Goal: Task Accomplishment & Management: Manage account settings

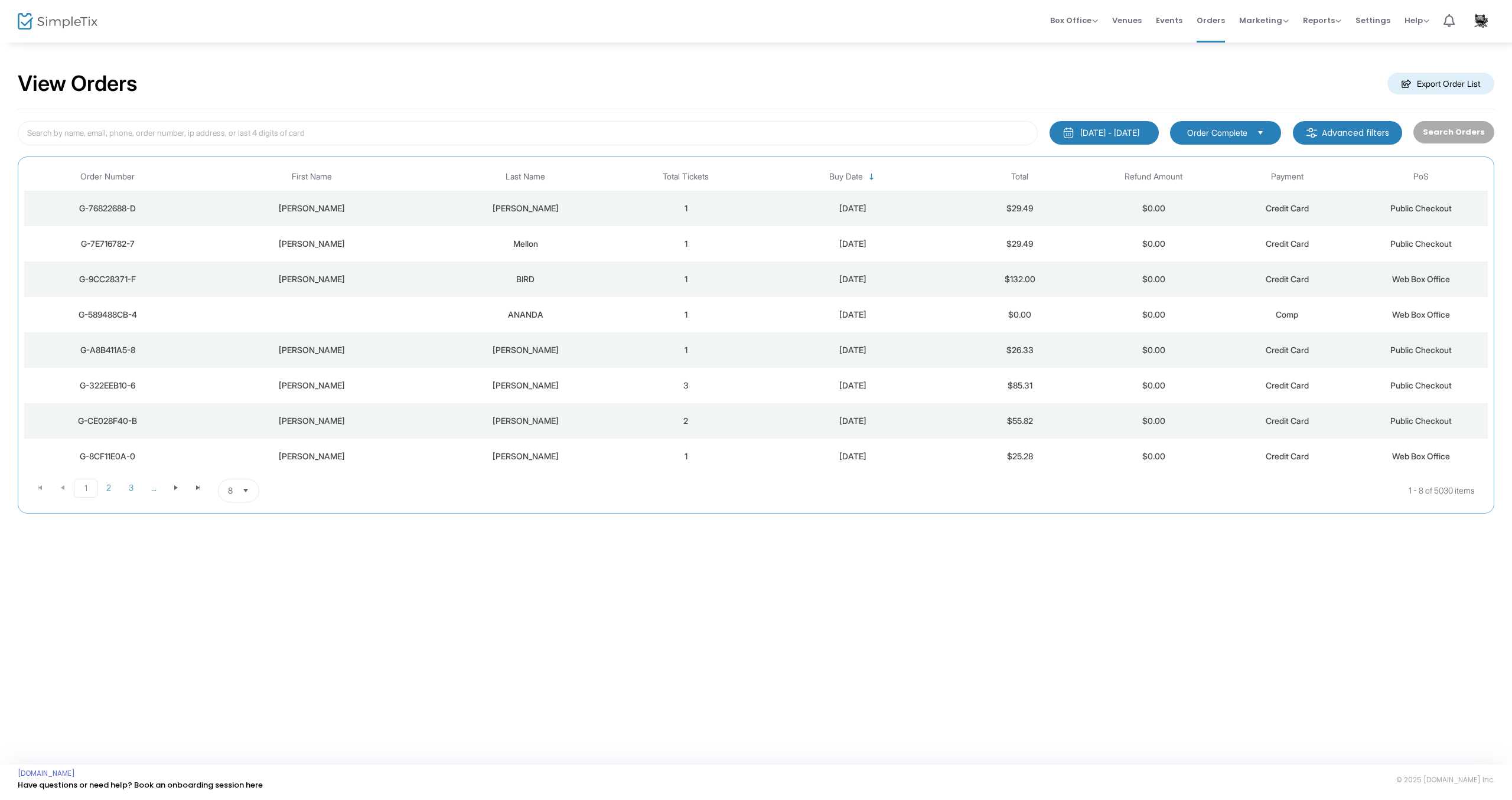
click at [321, 214] on td "[PERSON_NAME]" at bounding box center [311, 208] width 241 height 35
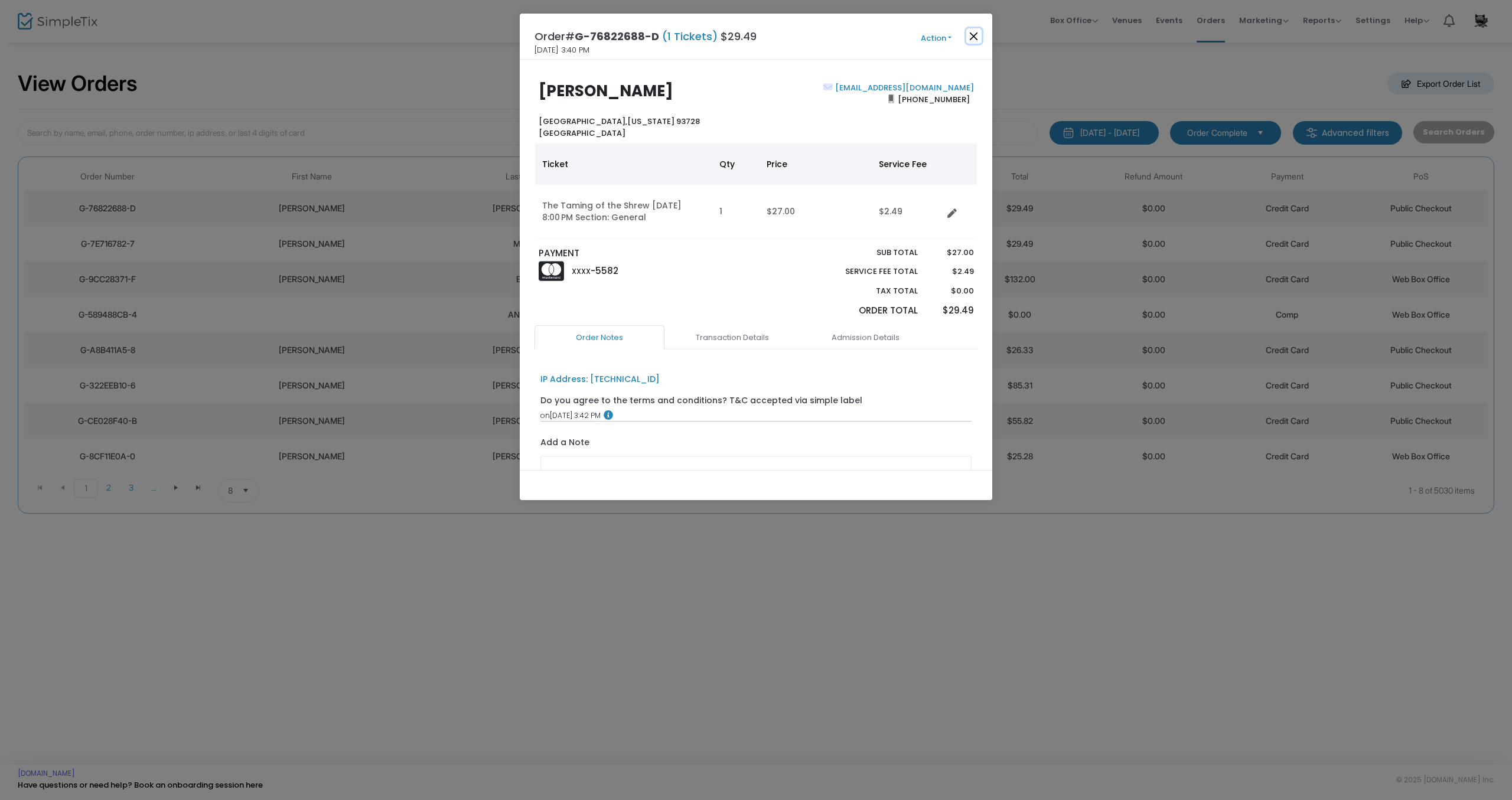
click at [977, 36] on button "Close" at bounding box center [973, 35] width 15 height 15
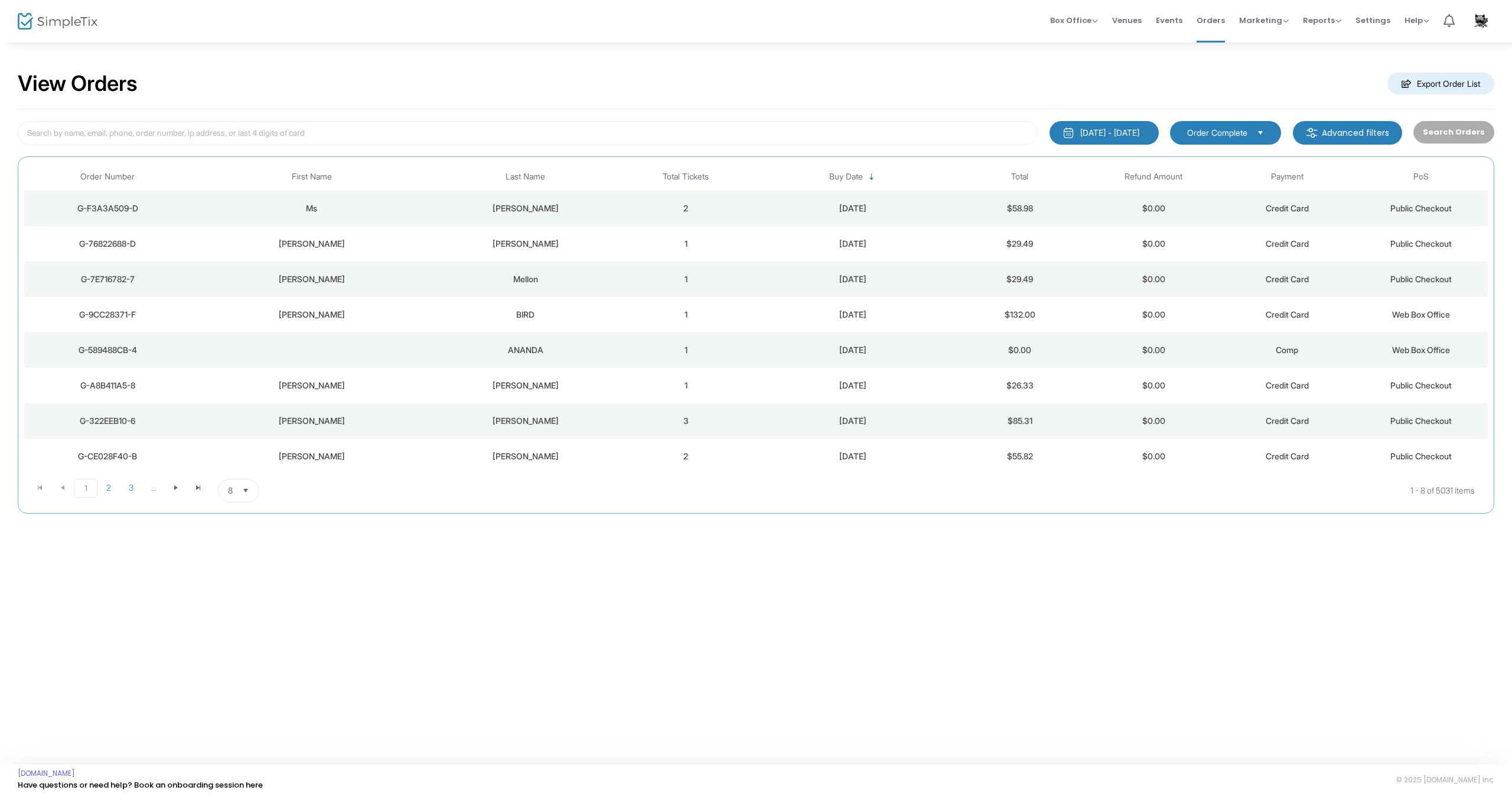
click at [511, 208] on div "Alice P Knapp" at bounding box center [525, 208] width 181 height 12
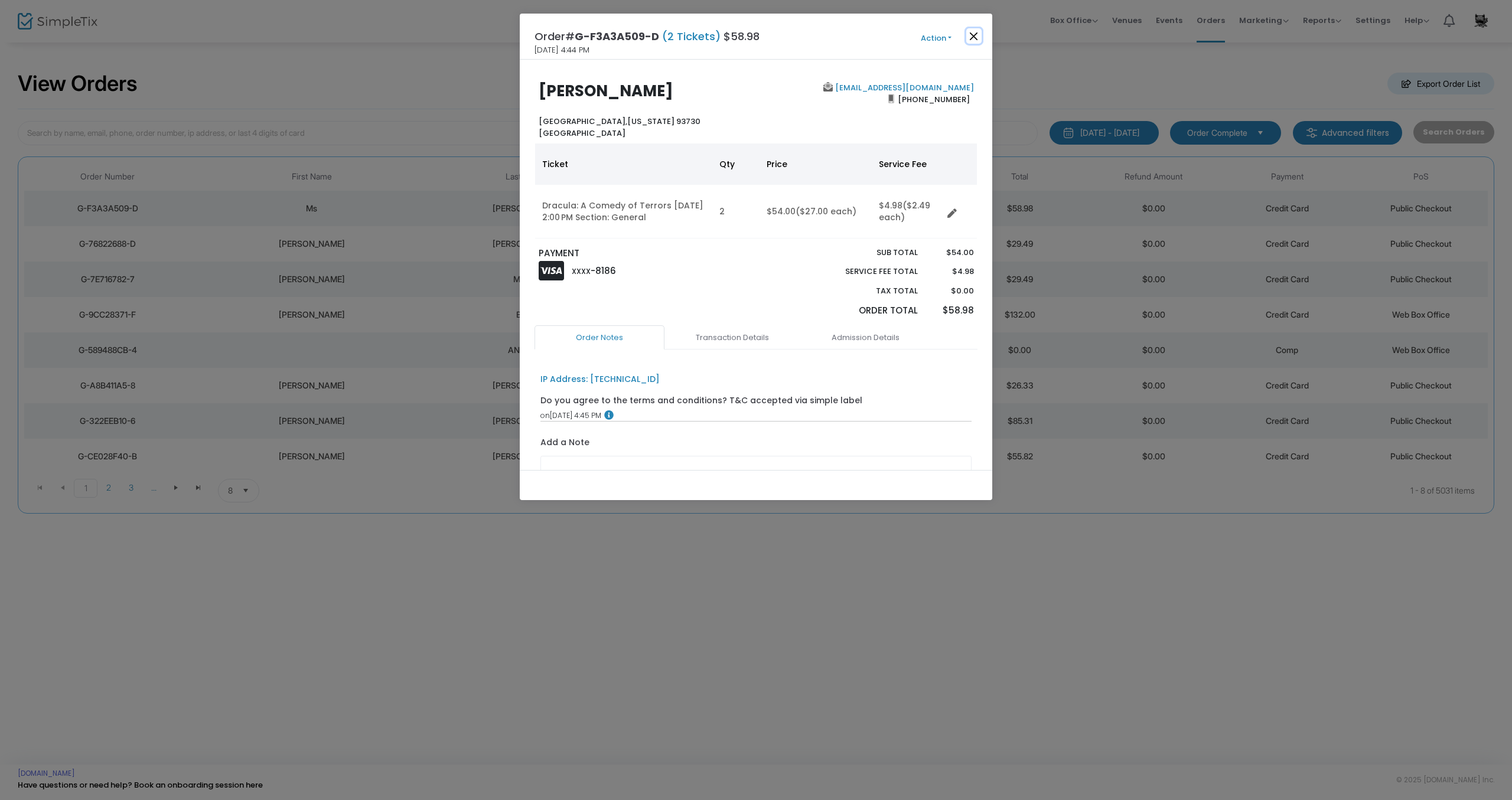
click at [974, 37] on button "Close" at bounding box center [973, 35] width 15 height 15
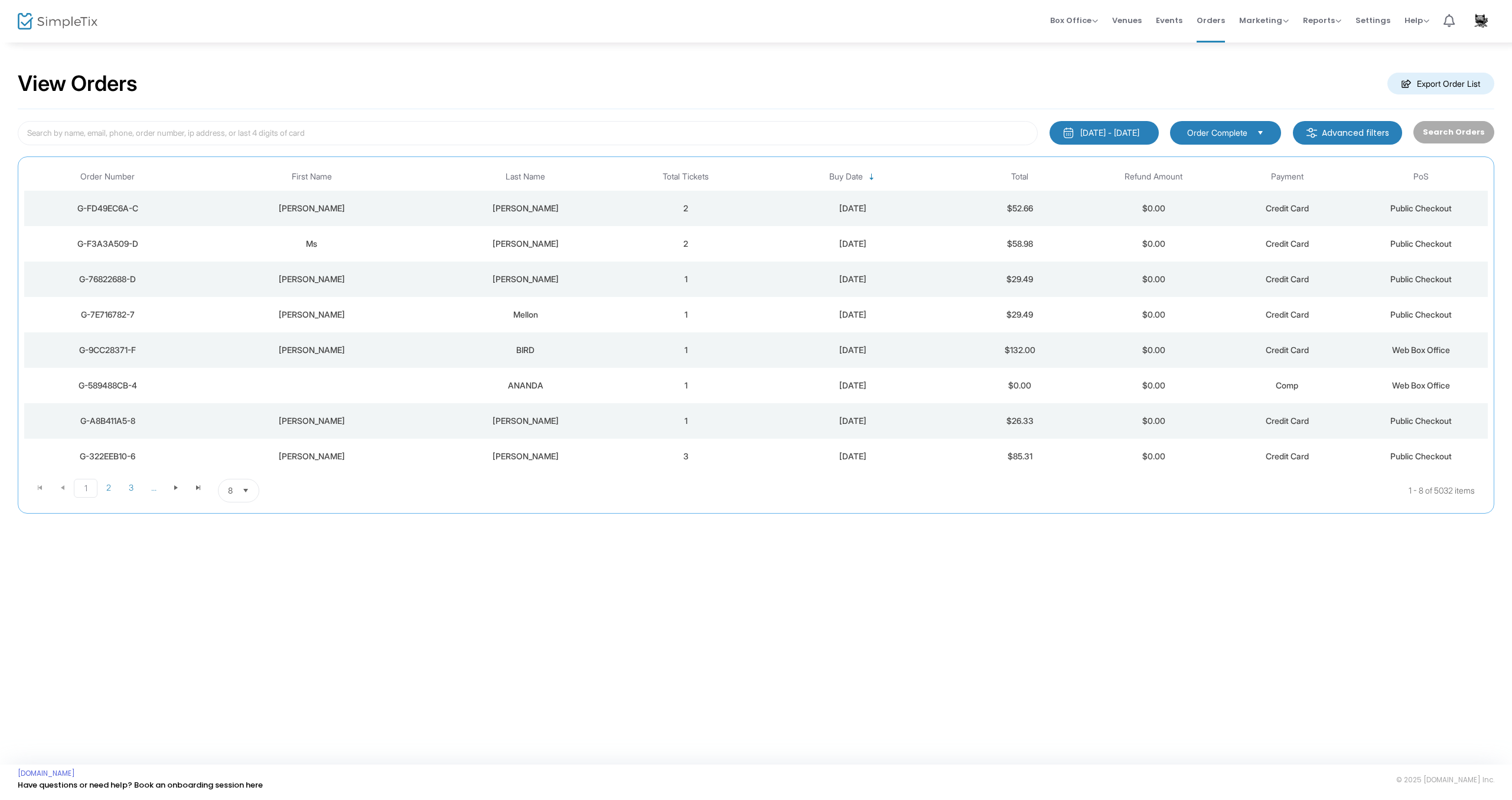
click at [514, 208] on div "Peck" at bounding box center [525, 208] width 181 height 12
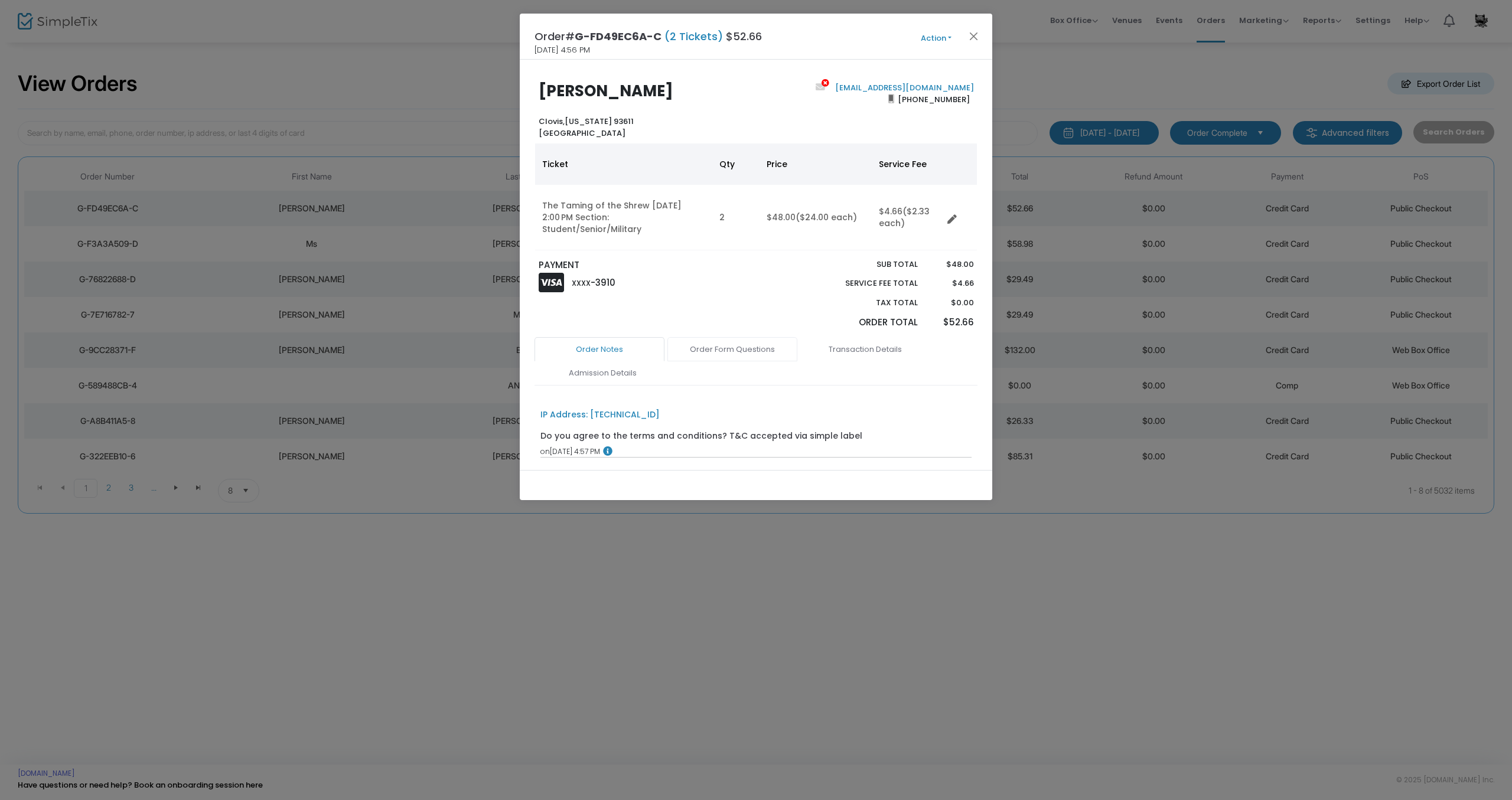
click at [720, 349] on link "Order Form Questions" at bounding box center [732, 349] width 130 height 24
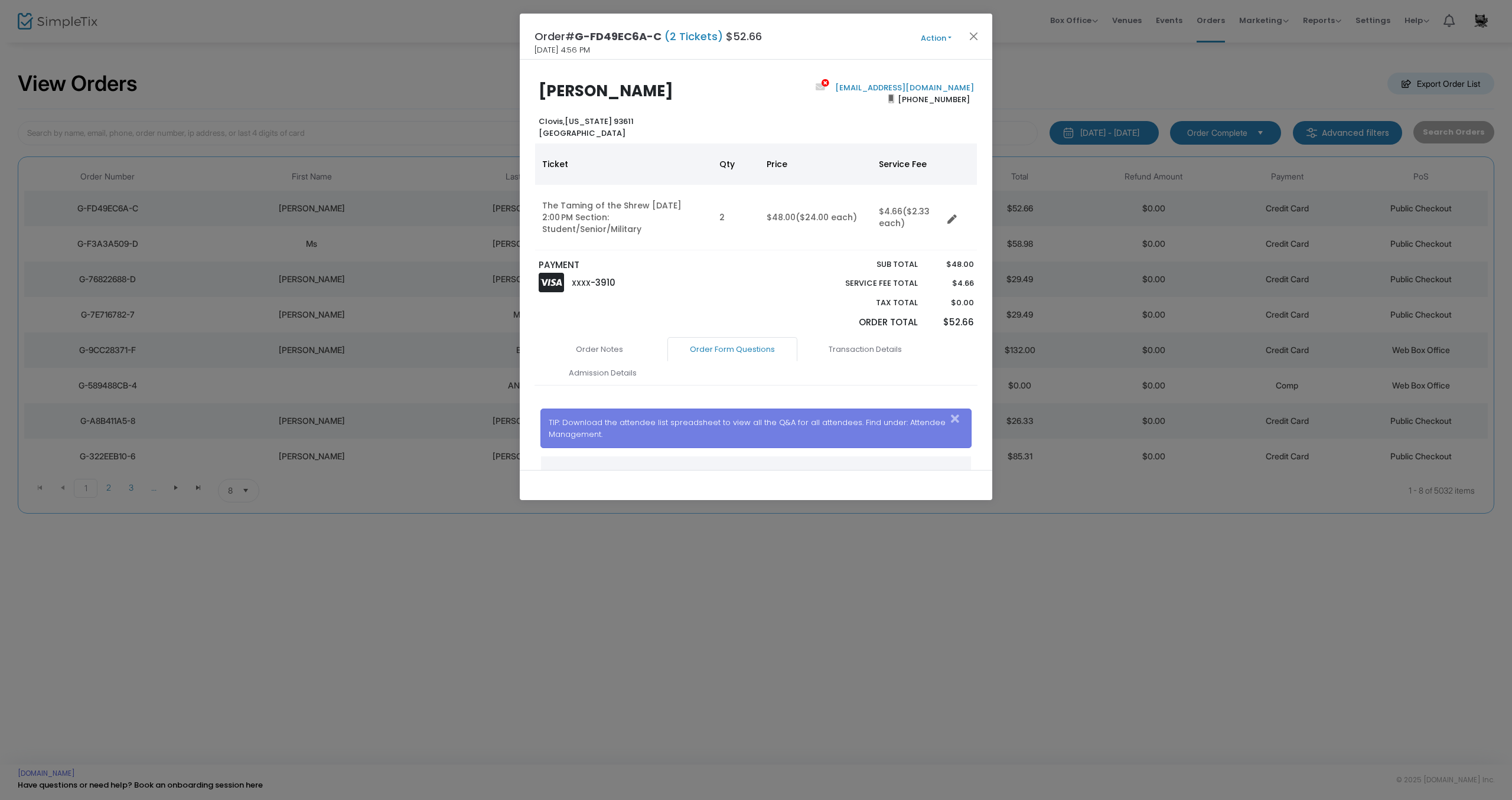
click at [936, 38] on button "Action" at bounding box center [936, 38] width 71 height 13
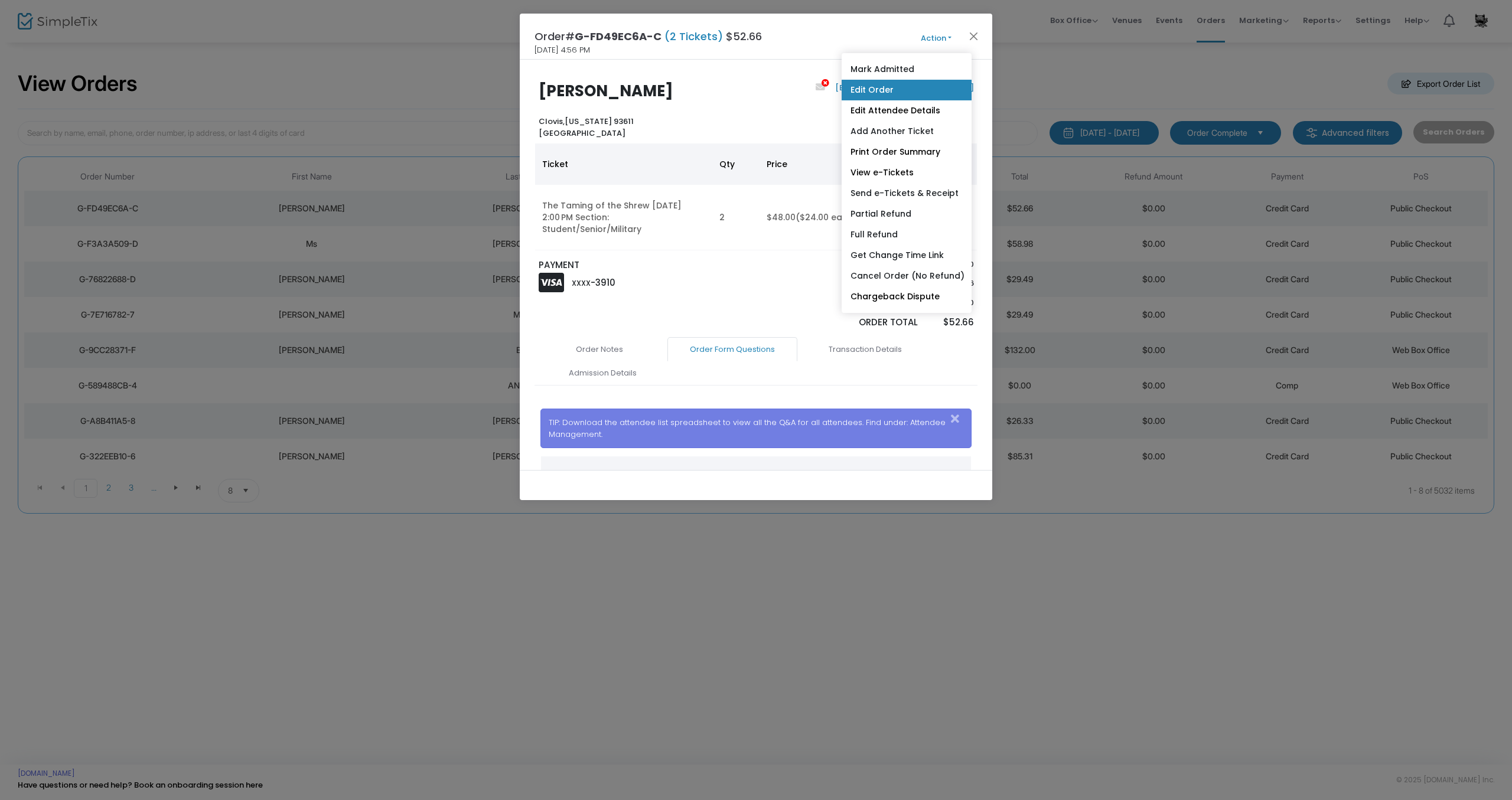
click at [884, 92] on link "Edit Order" at bounding box center [907, 90] width 130 height 21
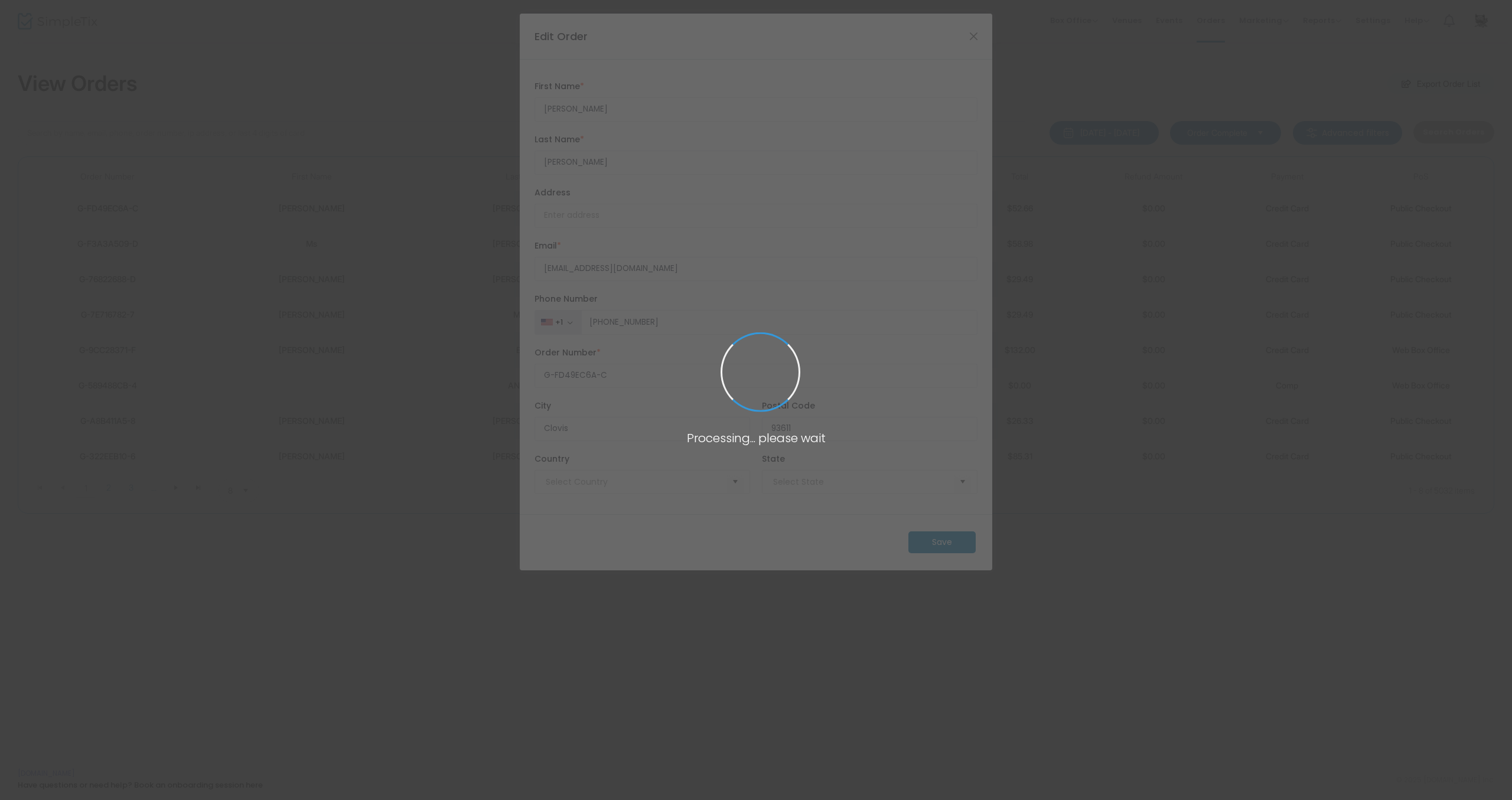
type input "[GEOGRAPHIC_DATA]"
type input "California"
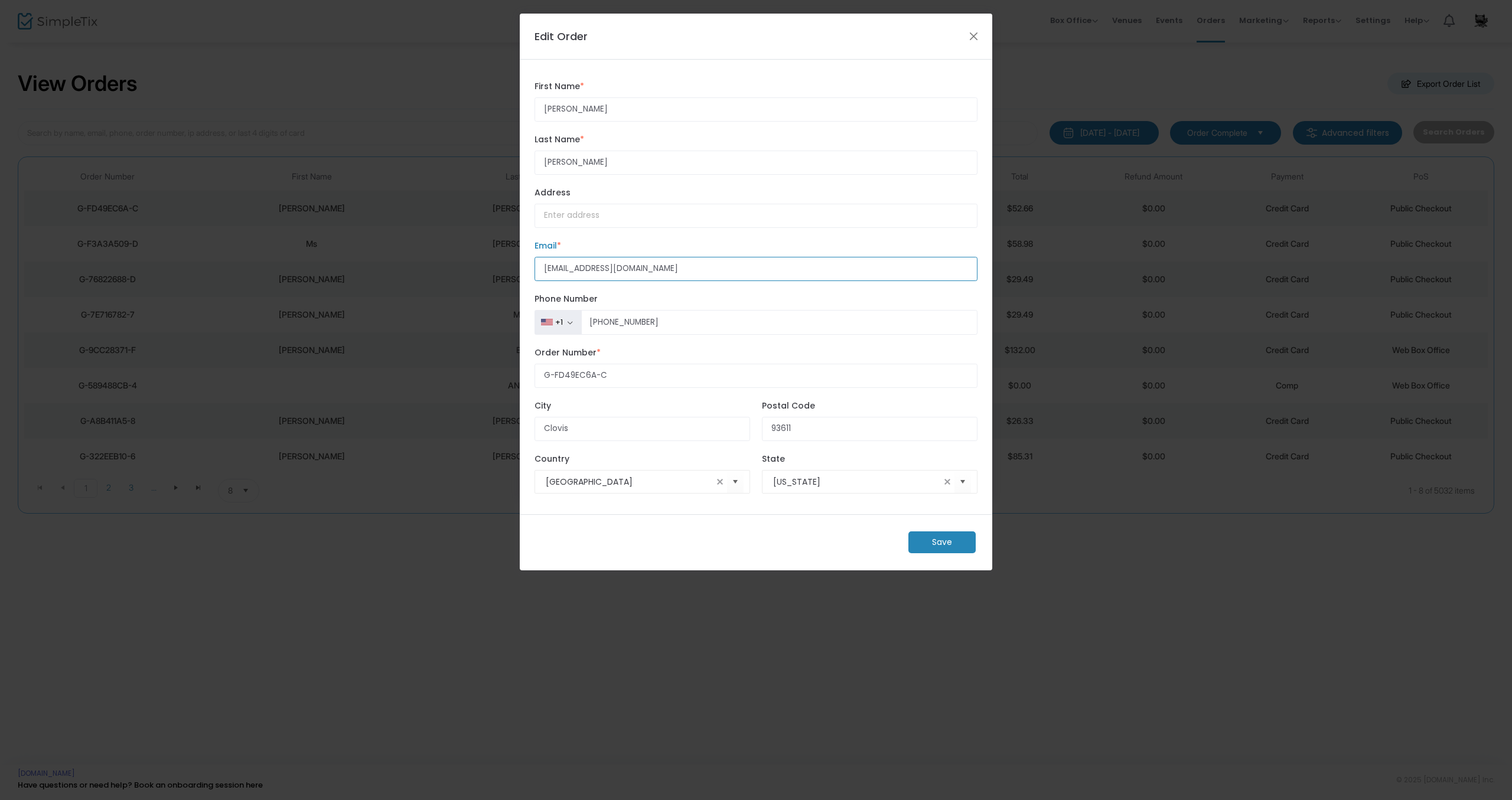
click at [647, 270] on input "katepeck05@mail.fresnodtate.edu" at bounding box center [755, 269] width 443 height 24
type input "katepeck05@mail.fresnostate.edu"
click at [929, 548] on m-button "Save" at bounding box center [942, 542] width 67 height 22
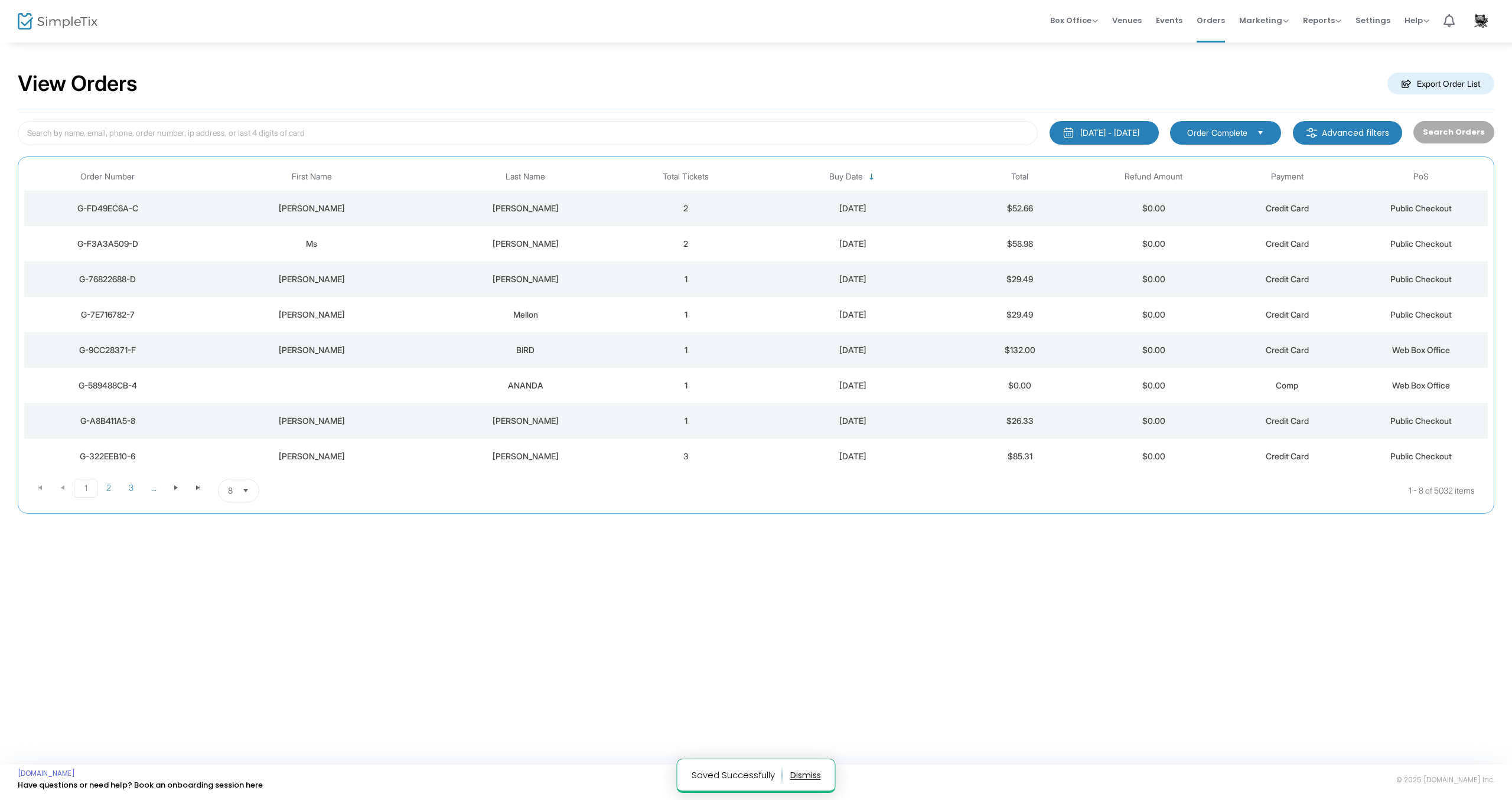
click at [695, 211] on td "2" at bounding box center [685, 208] width 133 height 35
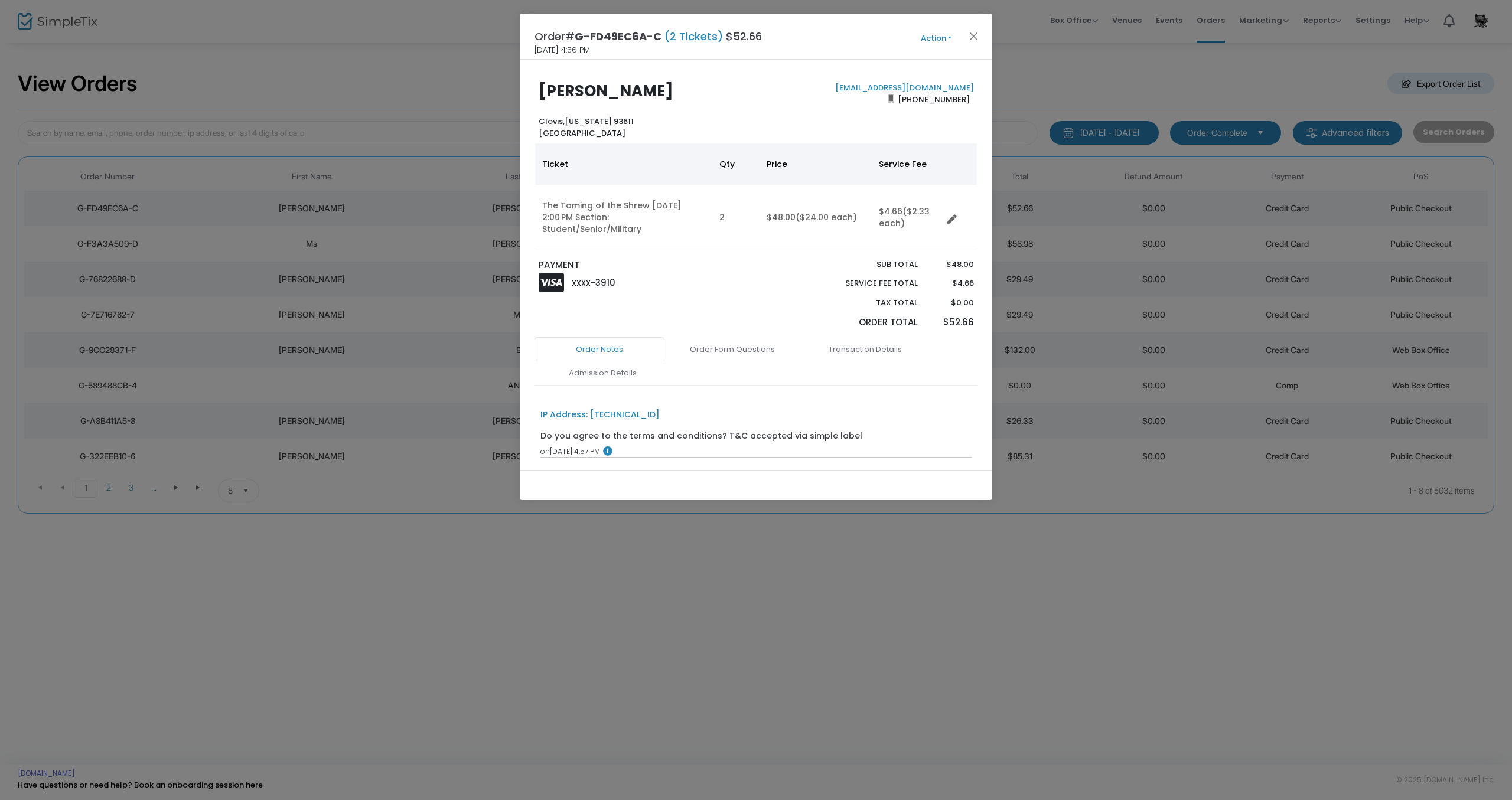
click at [931, 39] on button "Action" at bounding box center [936, 38] width 71 height 13
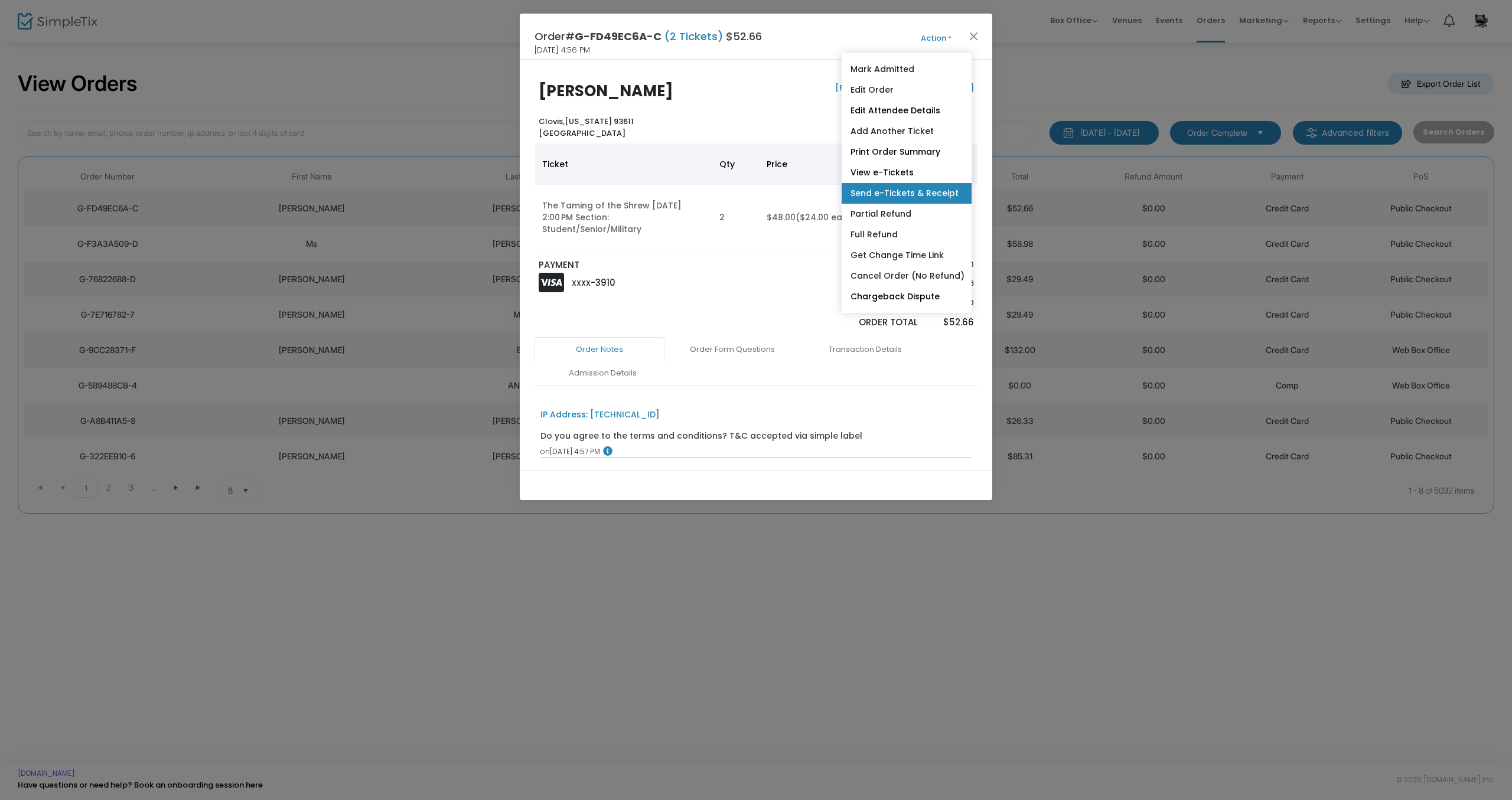
click at [894, 193] on link "Send e-Tickets & Receipt" at bounding box center [907, 193] width 130 height 21
type input "katepeck05@mail.fresnostate.edu"
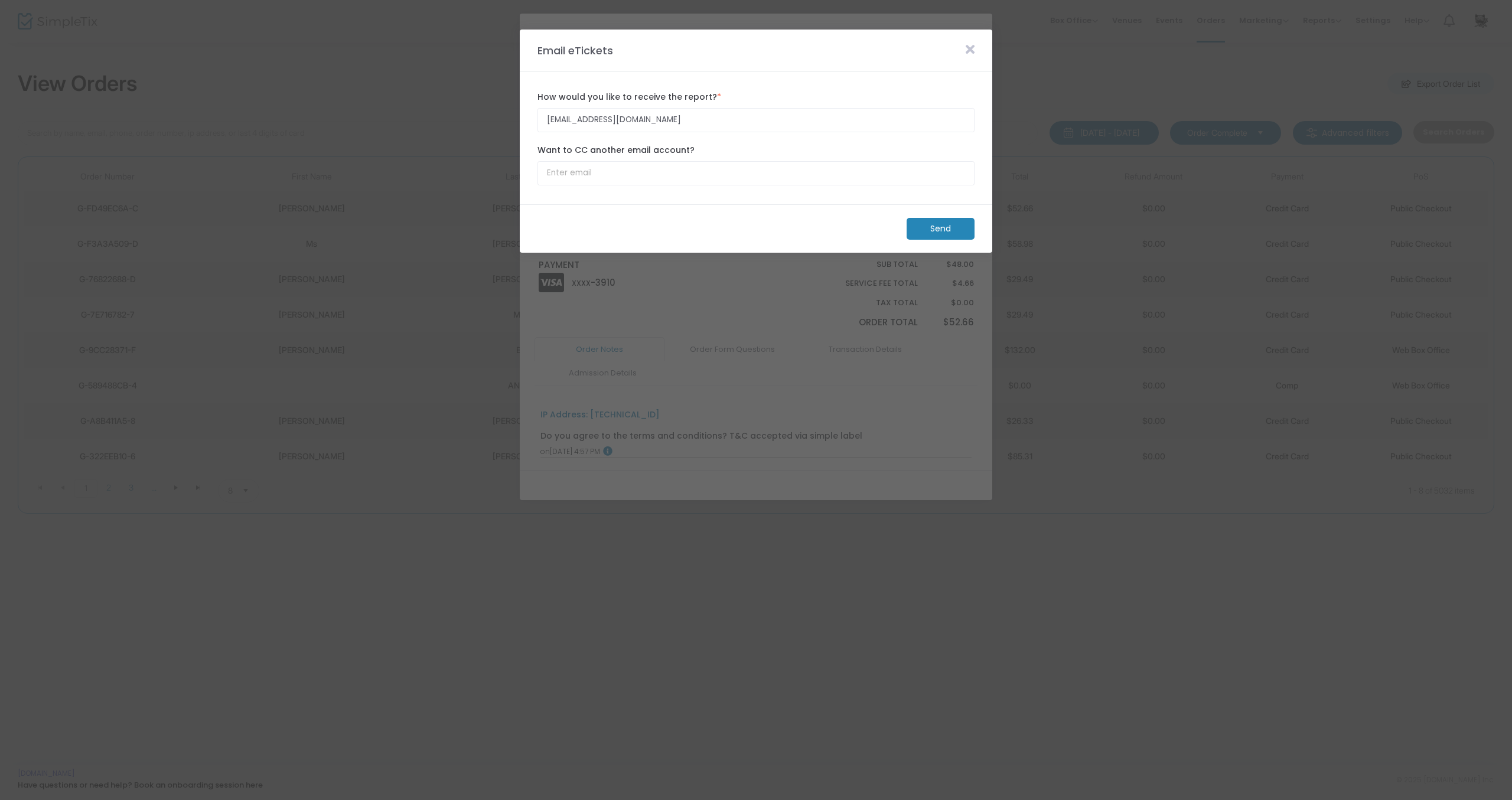
click at [938, 227] on m-button "Send" at bounding box center [941, 229] width 68 height 22
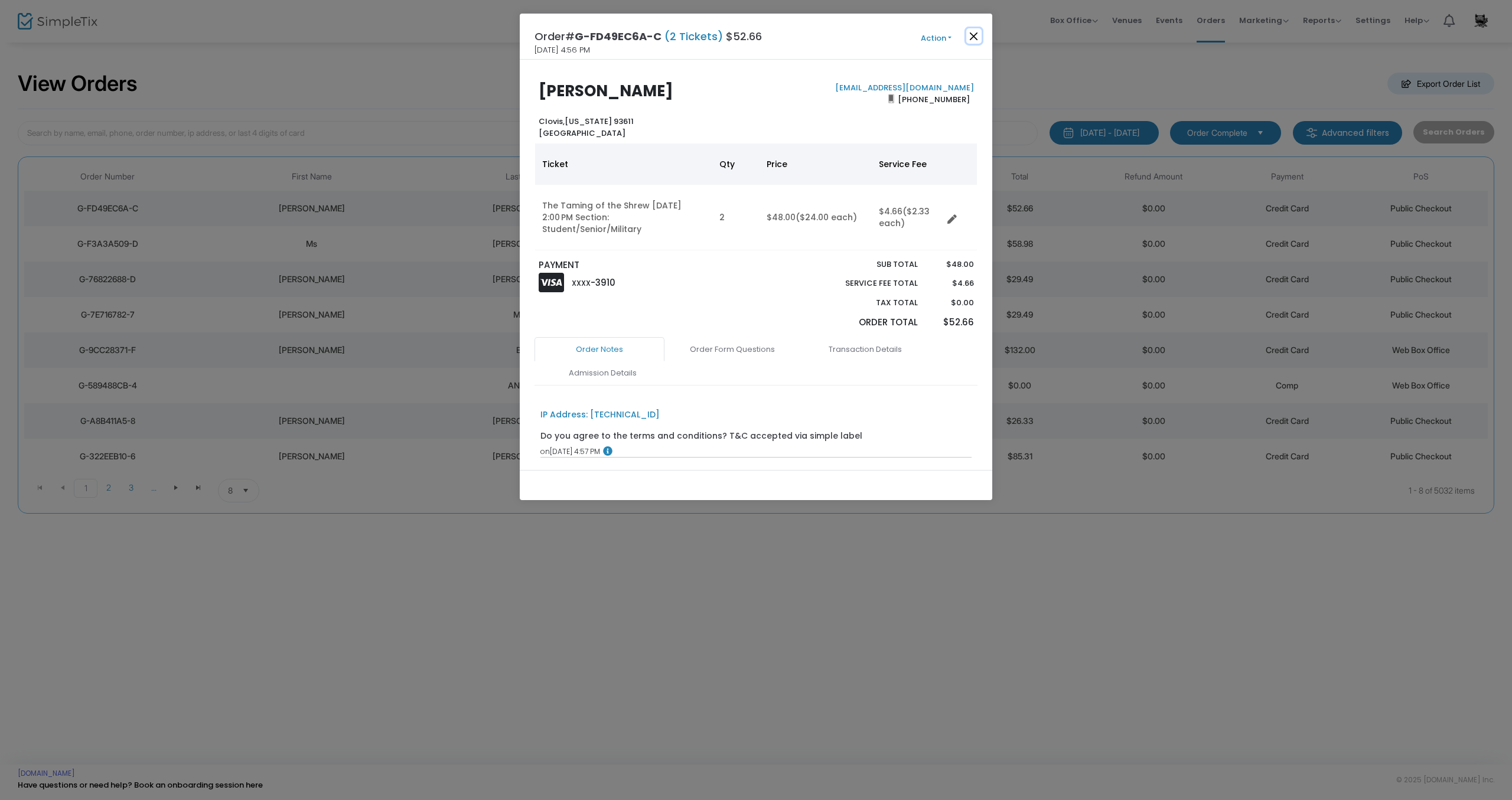
click at [972, 35] on button "Close" at bounding box center [973, 35] width 15 height 15
